Goal: Check status: Check status

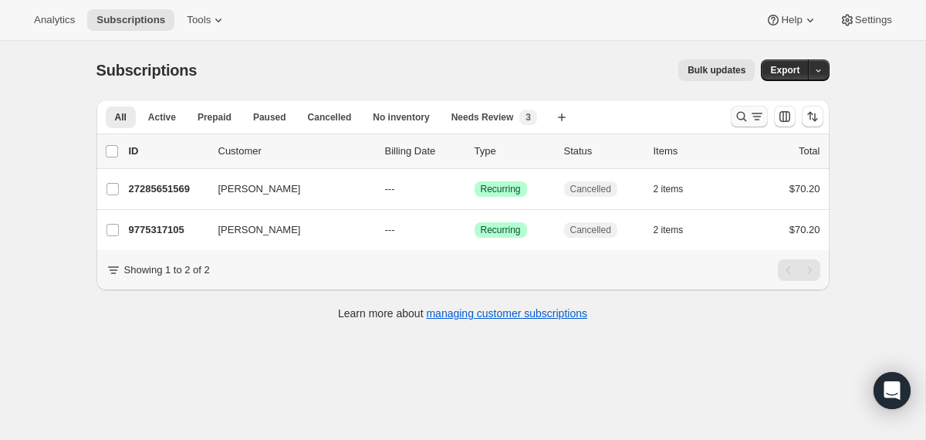
click at [740, 114] on icon "Search and filter results" at bounding box center [741, 116] width 15 height 15
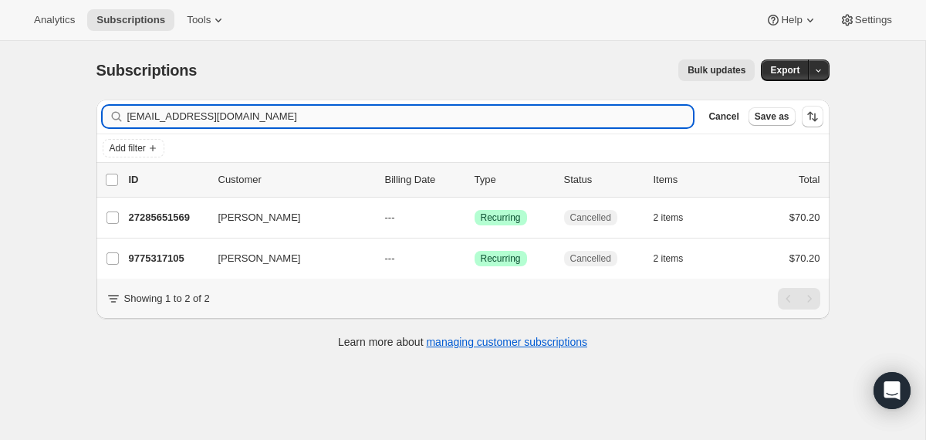
click at [461, 112] on input "[EMAIL_ADDRESS][DOMAIN_NAME]" at bounding box center [410, 117] width 566 height 22
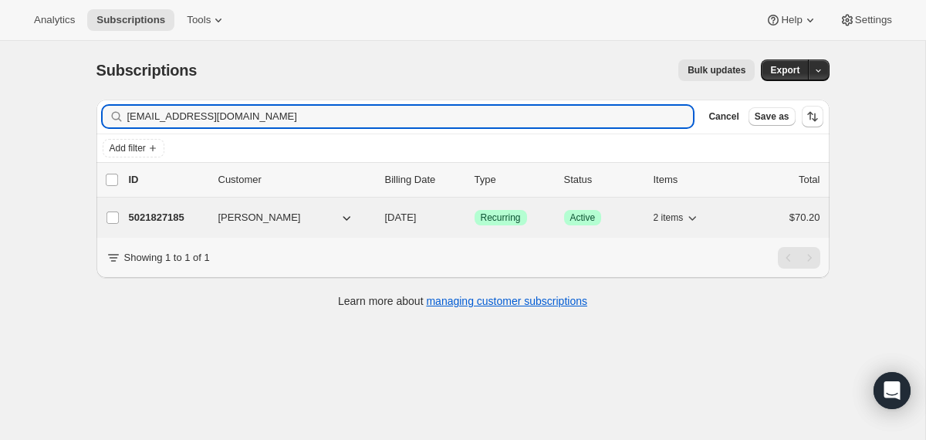
type input "[EMAIL_ADDRESS][DOMAIN_NAME]"
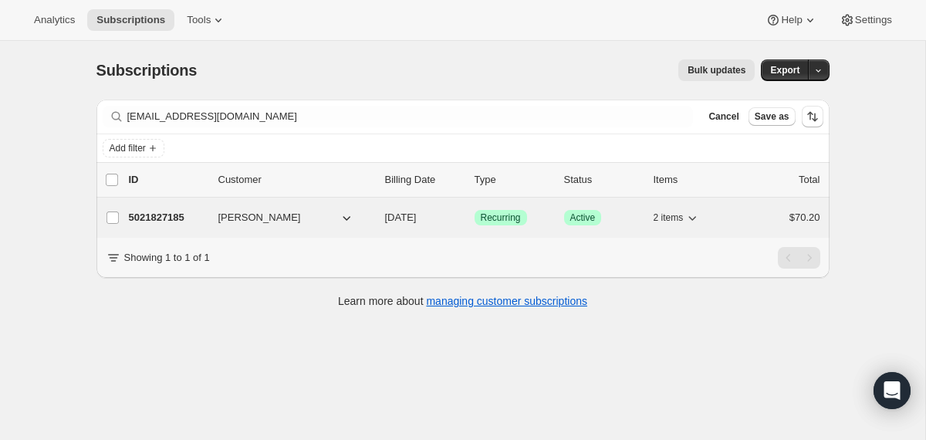
click at [382, 221] on div "5021827185 [PERSON_NAME] [DATE] Success Recurring Success Active 2 items $70.20" at bounding box center [474, 218] width 691 height 22
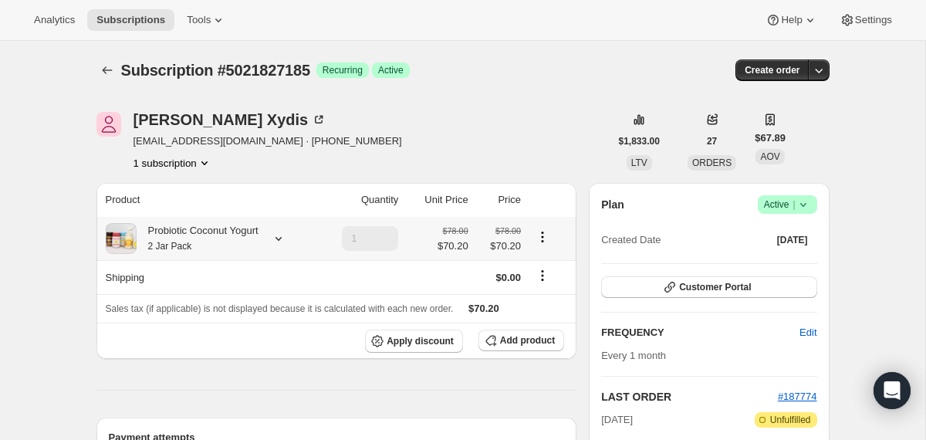
click at [258, 244] on div "Probiotic Coconut Yogurt 2 Jar Pack" at bounding box center [198, 238] width 122 height 31
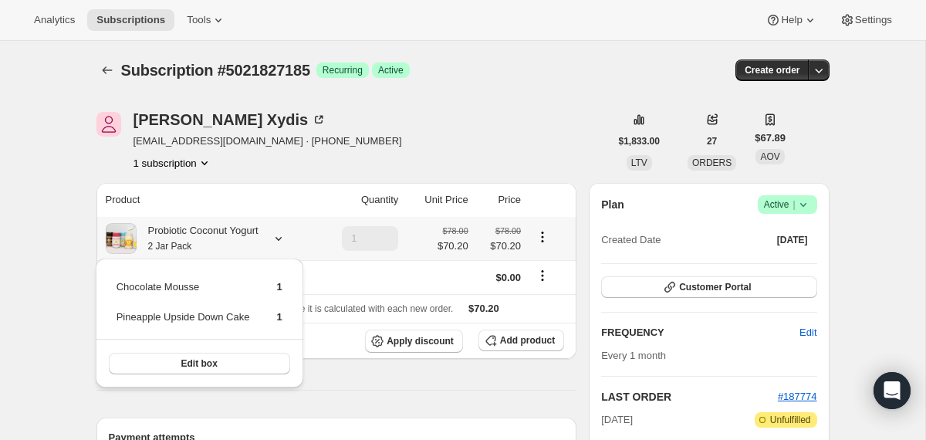
click at [258, 244] on div "Probiotic Coconut Yogurt 2 Jar Pack" at bounding box center [198, 238] width 122 height 31
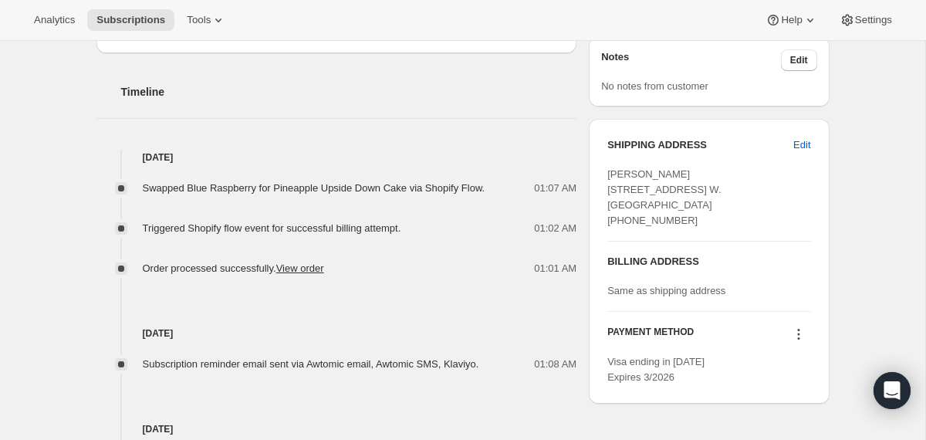
scroll to position [556, 0]
